Goal: Task Accomplishment & Management: Manage account settings

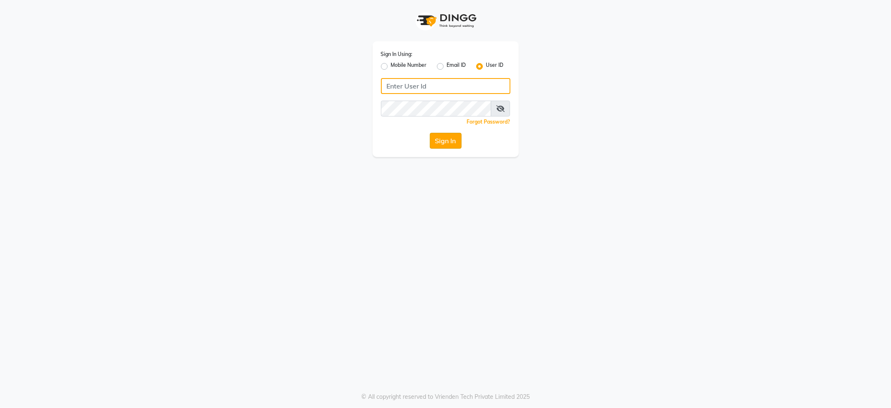
type input "8801054551"
click at [458, 137] on button "Sign In" at bounding box center [446, 141] width 32 height 16
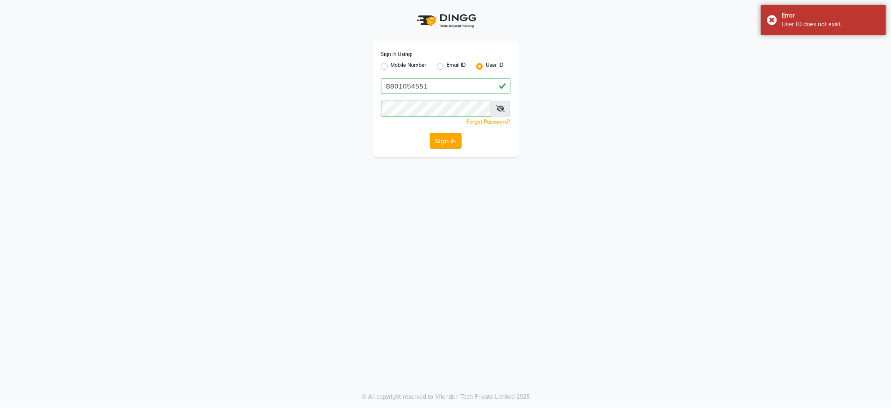
click at [458, 137] on button "Sign In" at bounding box center [446, 141] width 32 height 16
click at [436, 140] on button "Sign In" at bounding box center [446, 141] width 32 height 16
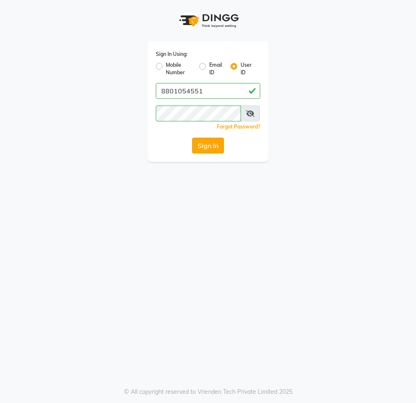
click at [207, 148] on button "Sign In" at bounding box center [208, 146] width 32 height 16
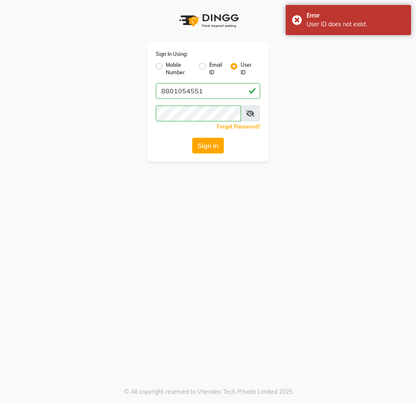
click at [251, 110] on icon at bounding box center [250, 113] width 8 height 7
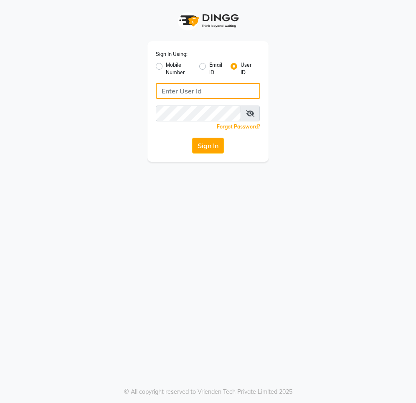
type input "8801054551"
drag, startPoint x: 165, startPoint y: 57, endPoint x: 165, endPoint y: 72, distance: 15.1
click at [165, 61] on div "Sign In Using: Mobile Number Email ID User ID" at bounding box center [208, 63] width 104 height 27
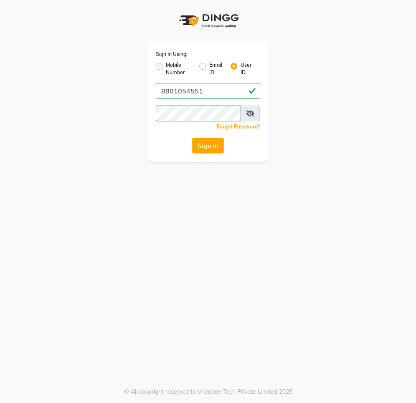
click at [166, 66] on label "Mobile Number" at bounding box center [179, 68] width 27 height 15
click at [166, 66] on input "Mobile Number" at bounding box center [168, 63] width 5 height 5
radio input "true"
radio input "false"
